Goal: Task Accomplishment & Management: Manage account settings

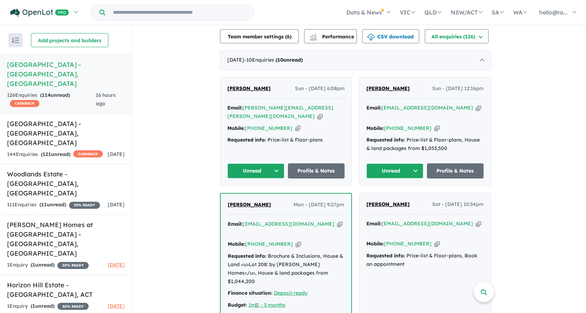
scroll to position [246, 0]
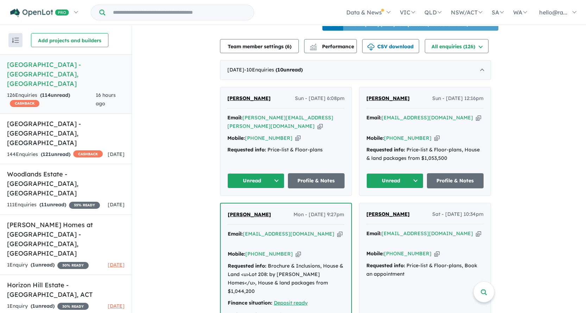
click at [317, 130] on icon "button" at bounding box center [319, 125] width 5 height 7
click at [295, 141] on icon "button" at bounding box center [297, 137] width 5 height 7
click at [309, 184] on link "Profile & Notes" at bounding box center [316, 180] width 57 height 15
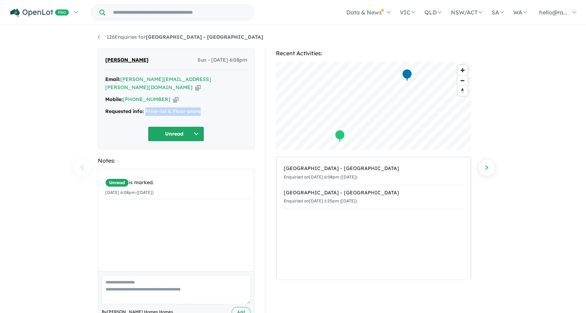
drag, startPoint x: 200, startPoint y: 104, endPoint x: 145, endPoint y: 104, distance: 54.9
click at [145, 107] on div "Requested info: Price-list & Floor-plans" at bounding box center [176, 111] width 142 height 8
copy div "Price-list & Floor-plans"
